Goal: Task Accomplishment & Management: Manage account settings

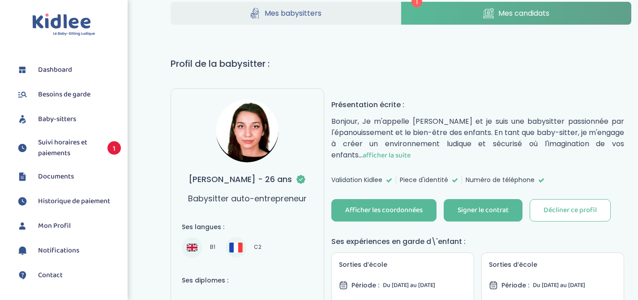
scroll to position [19, 0]
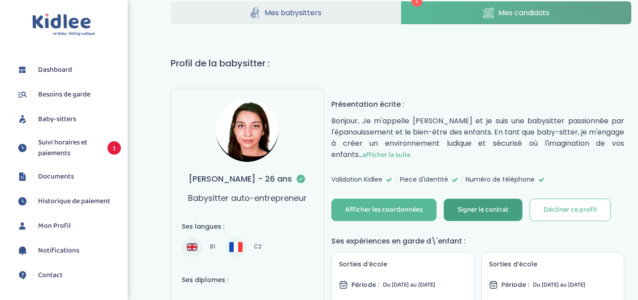
click at [485, 206] on div "Signer le contrat" at bounding box center [483, 210] width 51 height 10
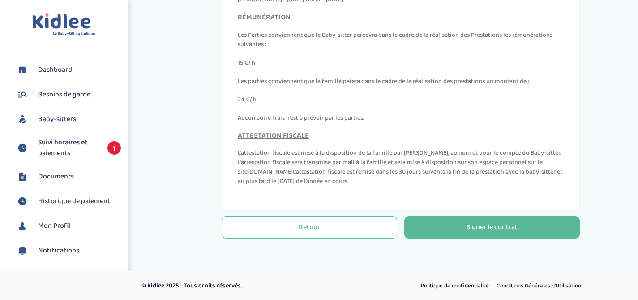
scroll to position [319, 0]
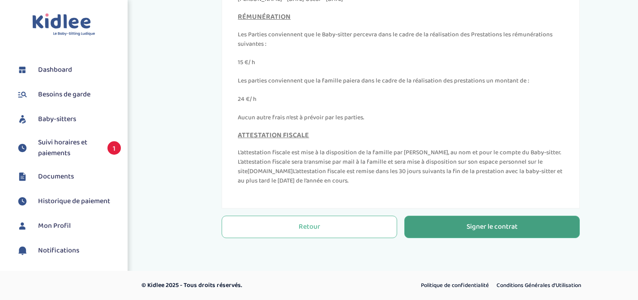
click at [488, 233] on button "Signer le contrat" at bounding box center [492, 226] width 176 height 22
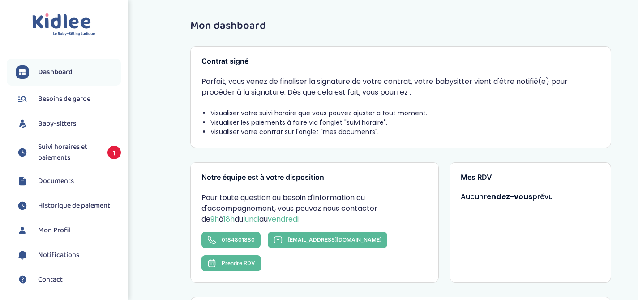
click at [71, 148] on span "Suivi horaires et paiements" at bounding box center [68, 152] width 60 height 21
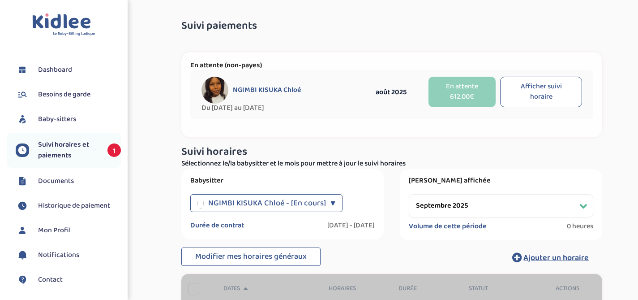
select select "septembre 2025"
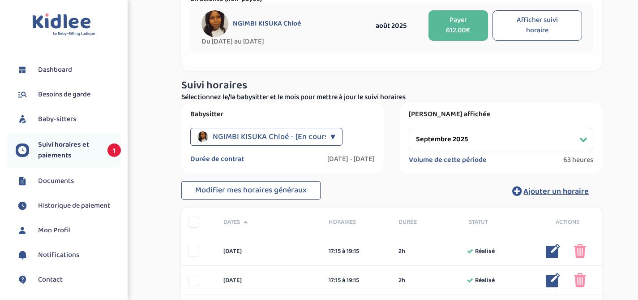
scroll to position [89, 0]
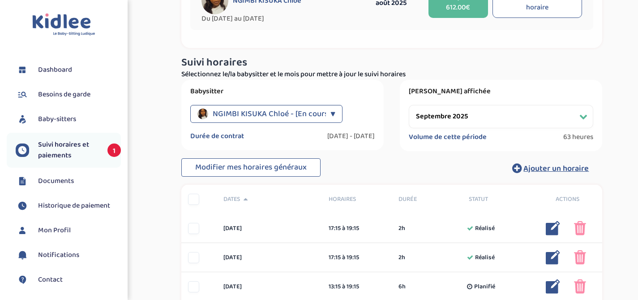
click at [507, 118] on select "Filtrer par mois [DATE] [DATE] [DATE] [DATE] [DATE] [DATE] [DATE] [DATE] [DATE]…" at bounding box center [501, 116] width 185 height 23
click at [409, 105] on select "Filtrer par mois [DATE] [DATE] [DATE] [DATE] [DATE] [DATE] [DATE] [DATE] [DATE]…" at bounding box center [501, 116] width 185 height 23
